Goal: Task Accomplishment & Management: Manage account settings

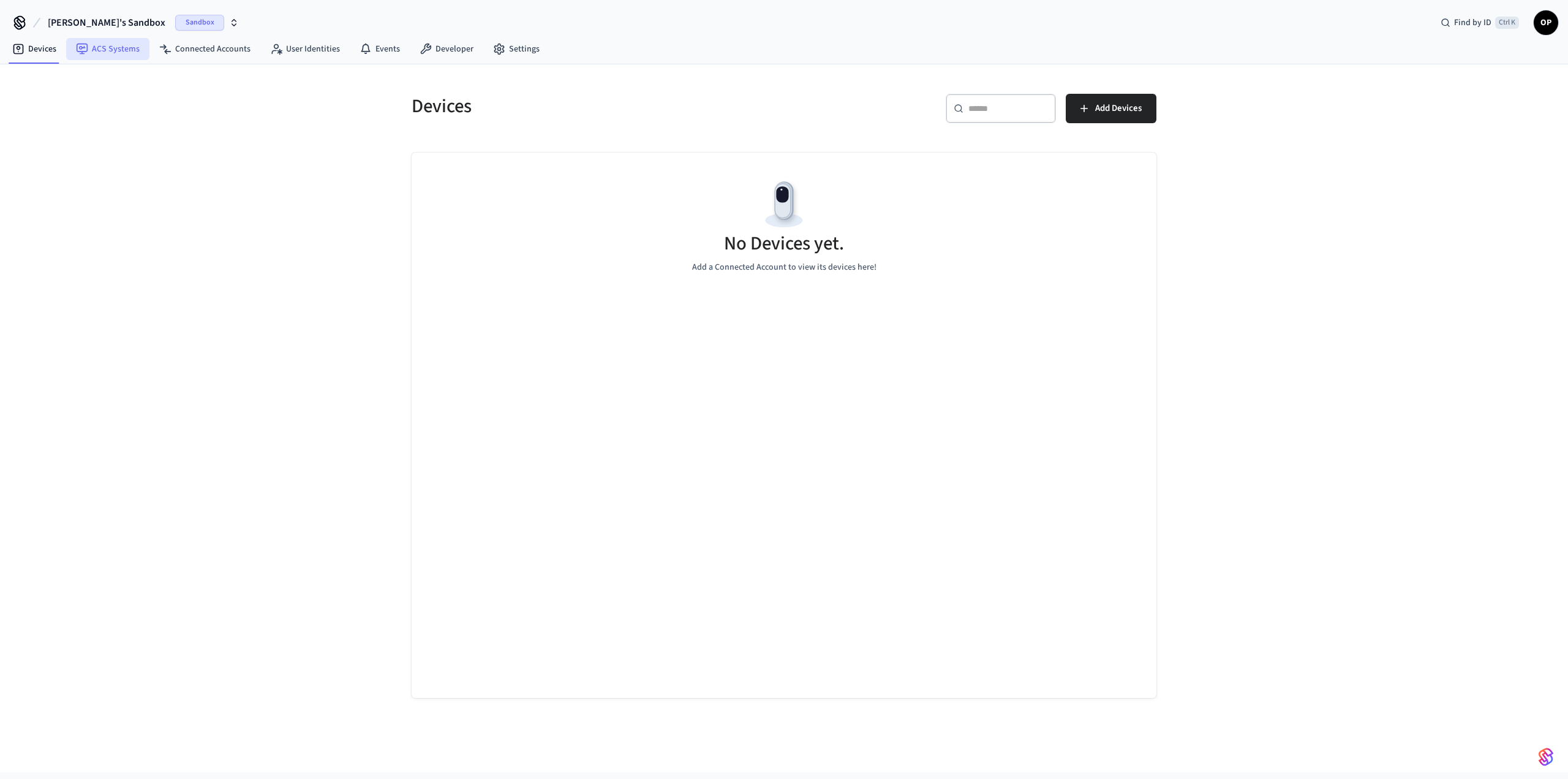
click at [113, 47] on link "ACS Systems" at bounding box center [108, 49] width 84 height 22
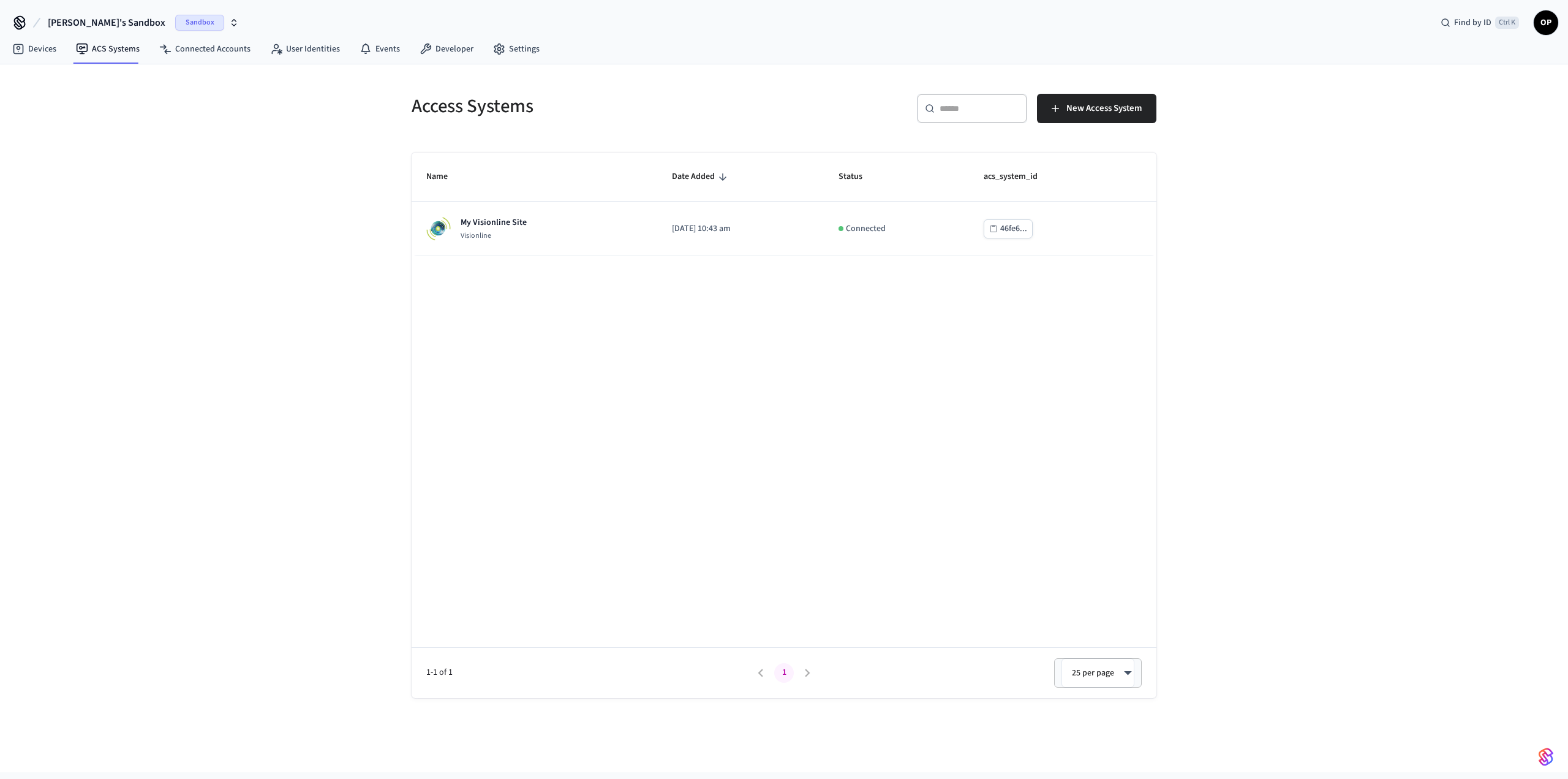
click at [175, 19] on span "Sandbox" at bounding box center [200, 23] width 49 height 16
click at [144, 102] on span "Production" at bounding box center [159, 102] width 49 height 16
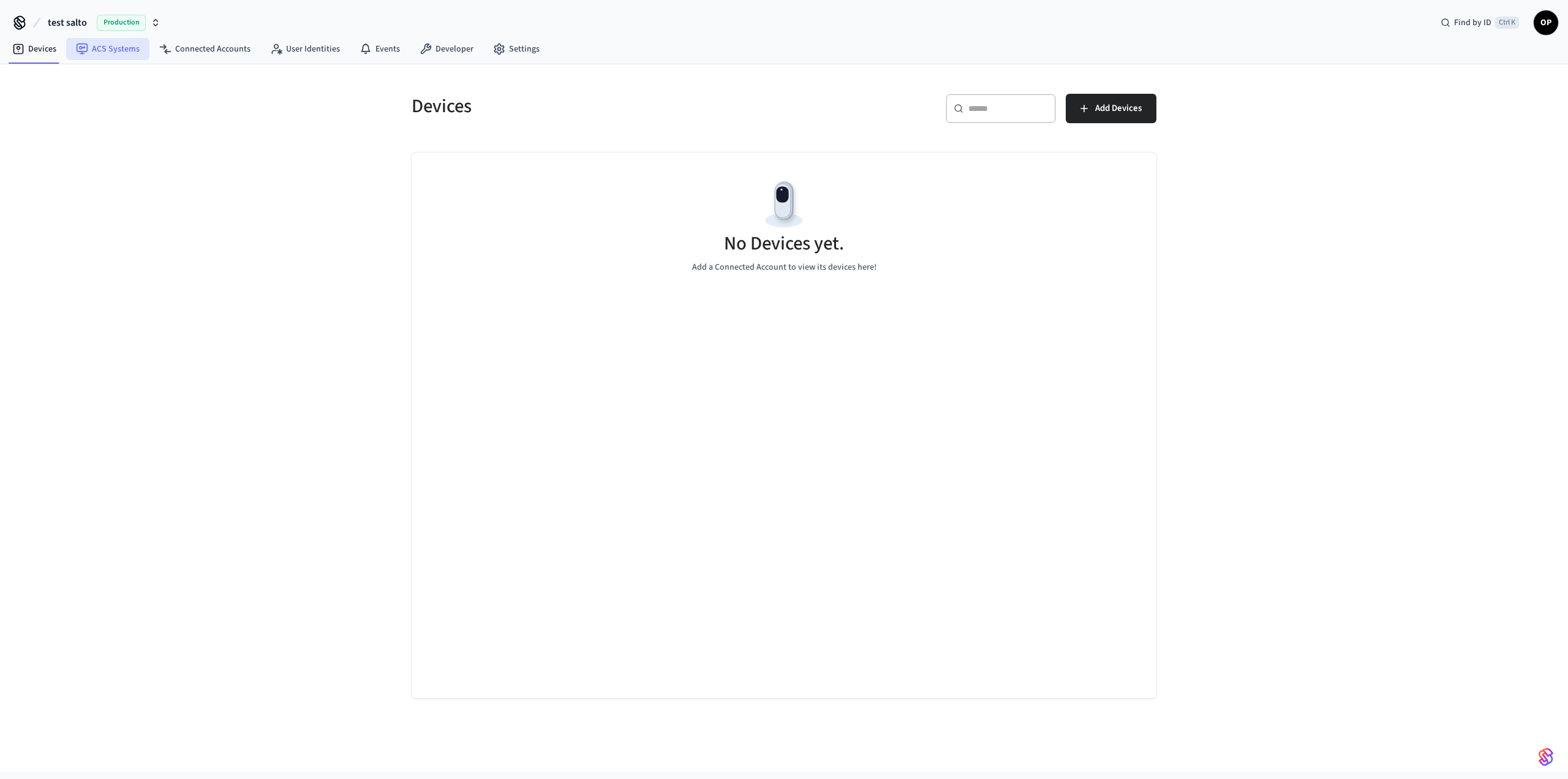
click at [99, 46] on link "ACS Systems" at bounding box center [108, 49] width 84 height 22
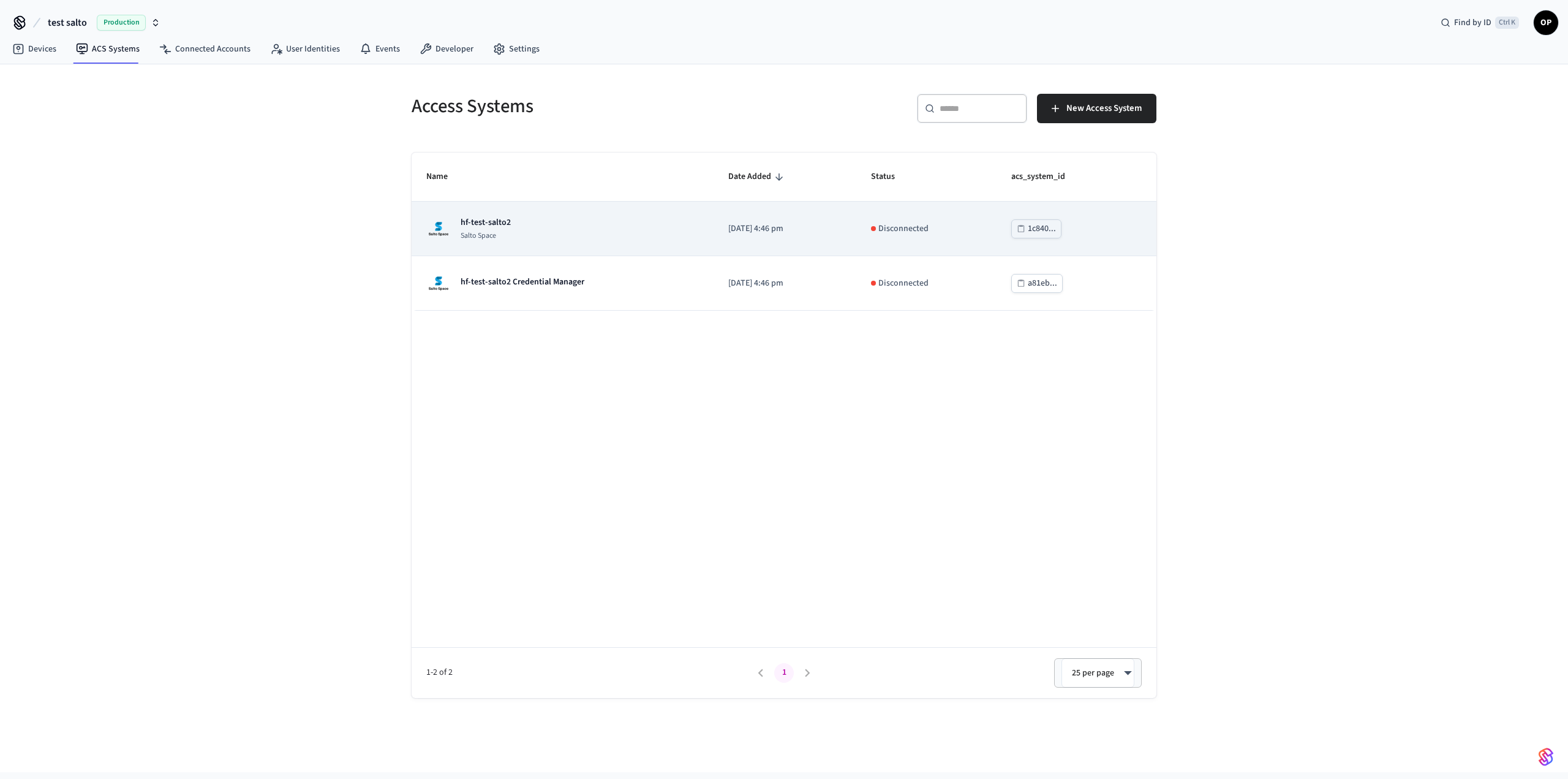
click at [610, 222] on div "hf-test-salto2 Salto Space" at bounding box center [562, 229] width 273 height 24
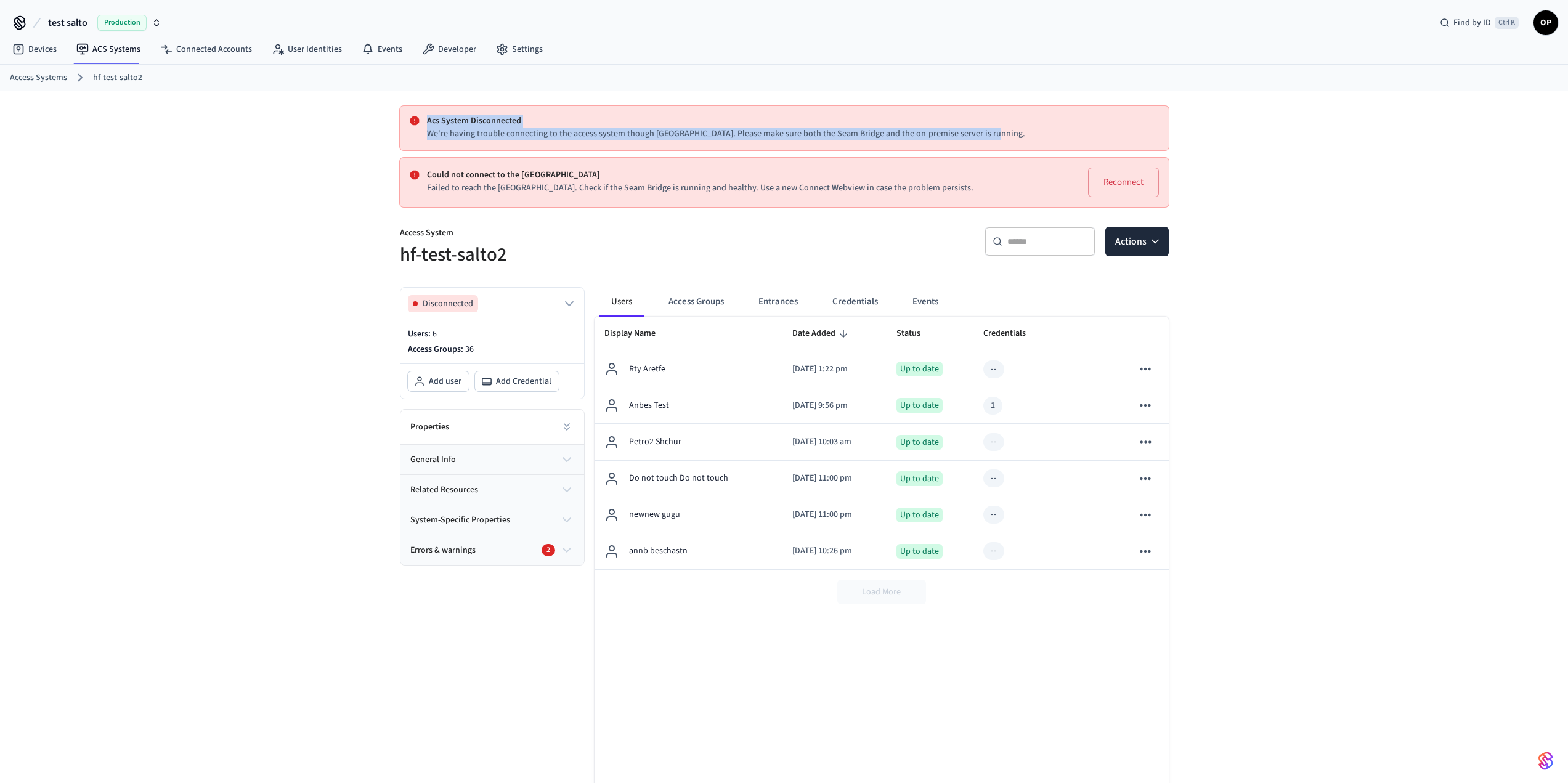
copy div "Acs System Disconnected We're having trouble connecting to the access system th…"
drag, startPoint x: 1001, startPoint y: 132, endPoint x: 428, endPoint y: 112, distance: 573.3
click at [428, 112] on div "Acs System Disconnected We're having trouble connecting to the access system th…" at bounding box center [784, 128] width 769 height 45
click at [1115, 187] on button "Reconnect" at bounding box center [1123, 182] width 71 height 30
click at [550, 299] on button "Disconnected" at bounding box center [492, 303] width 168 height 18
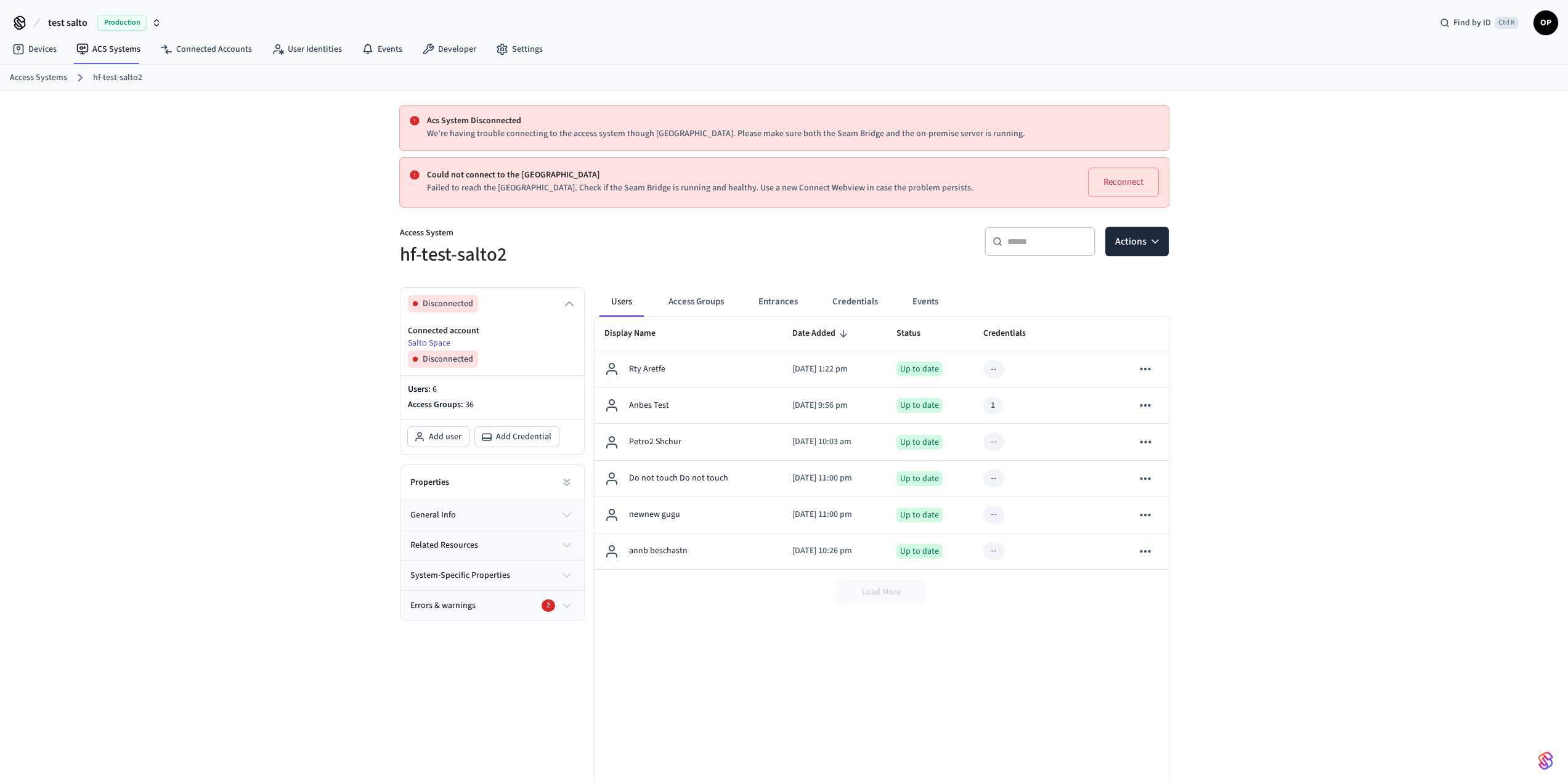
click at [1310, 297] on div "Acs System Disconnected We're having trouble connecting to the access system th…" at bounding box center [784, 494] width 1568 height 806
